Goal: Task Accomplishment & Management: Use online tool/utility

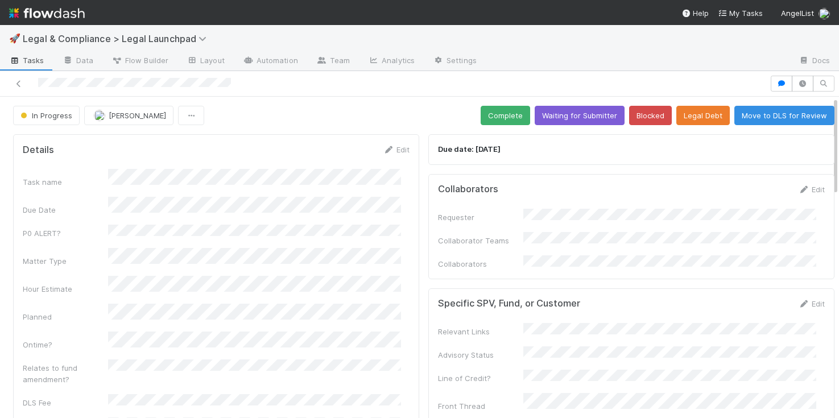
click at [374, 106] on div "In Progress [PERSON_NAME] Complete Waiting for Submitter Blocked Legal Debt Mov…" at bounding box center [424, 115] width 822 height 19
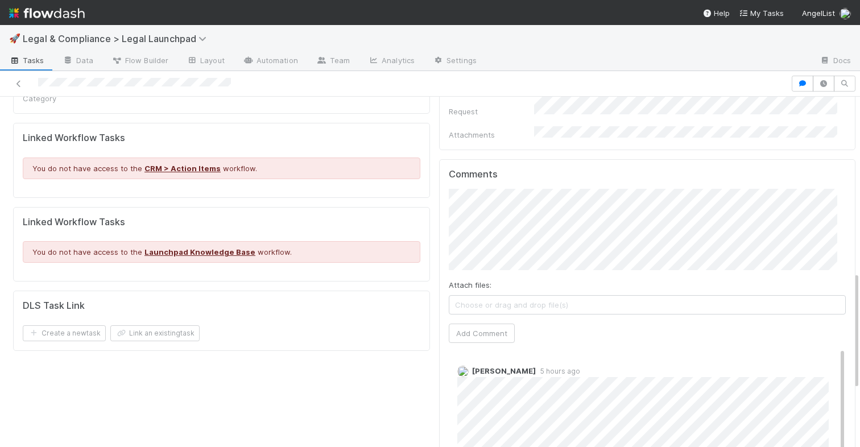
scroll to position [572, 0]
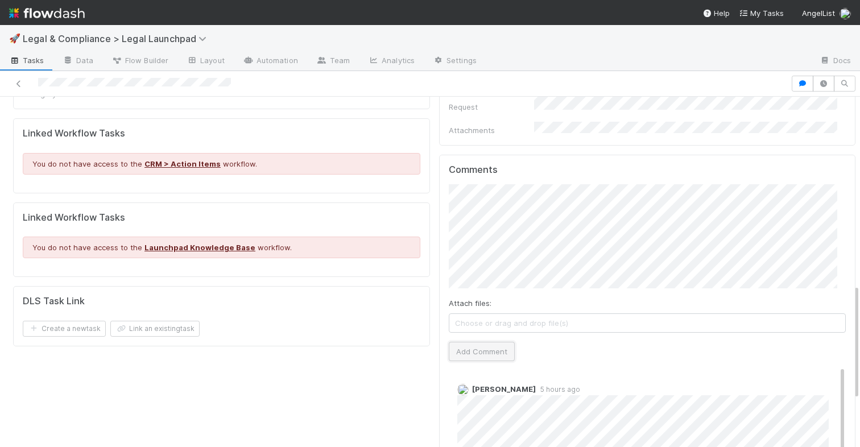
click at [477, 342] on button "Add Comment" at bounding box center [482, 351] width 66 height 19
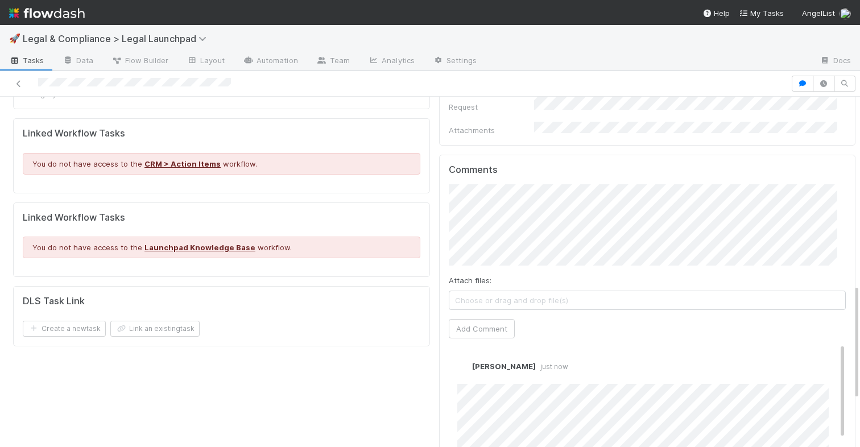
click at [356, 311] on div "Details Edit Task name Due Date P0 ALERT? Matter Type Hour Estimate Planned Ont…" at bounding box center [222, 76] width 426 height 1036
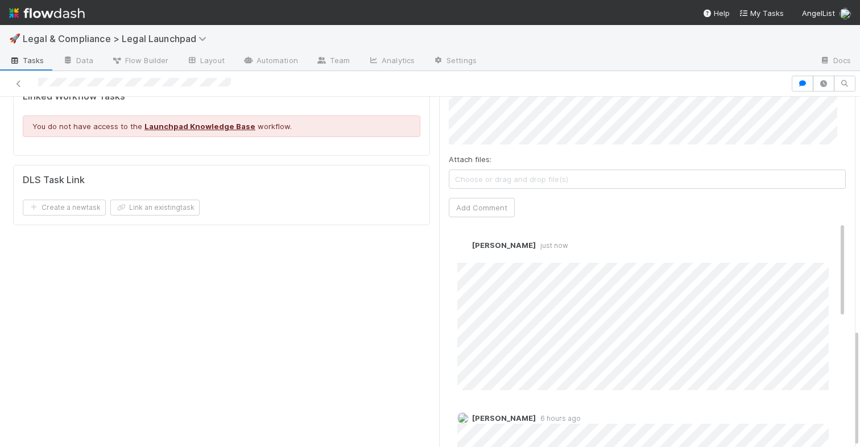
scroll to position [0, 0]
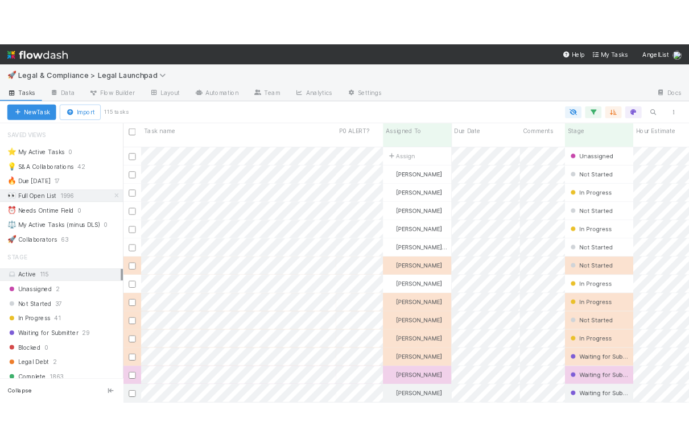
scroll to position [320, 527]
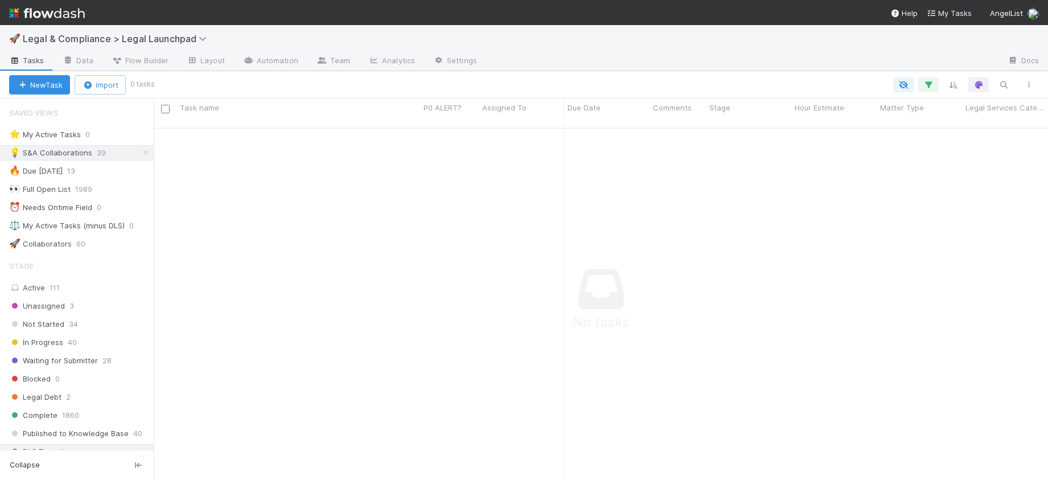
scroll to position [344, 885]
click at [279, 88] on div at bounding box center [597, 84] width 888 height 15
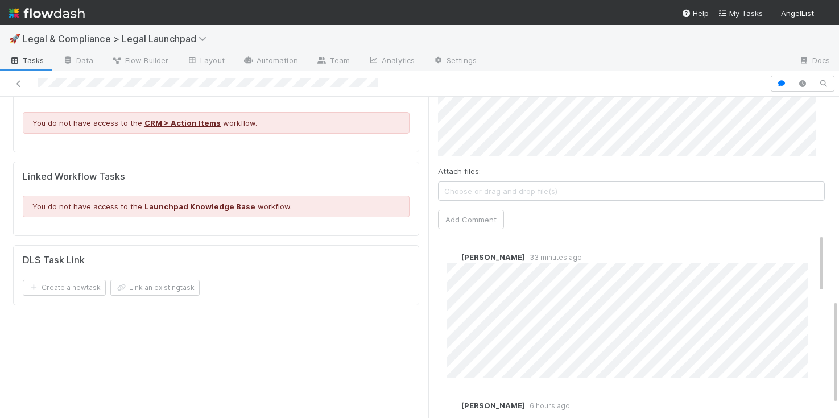
scroll to position [277, 0]
